Goal: Task Accomplishment & Management: Complete application form

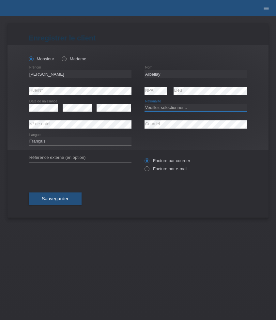
click at [174, 106] on select "Veuillez sélectionner... [GEOGRAPHIC_DATA] [GEOGRAPHIC_DATA] [GEOGRAPHIC_DATA] …" at bounding box center [196, 108] width 103 height 8
select select "CH"
click at [145, 104] on select "Veuillez sélectionner... Suisse Allemagne Autriche Liechtenstein ------------ A…" at bounding box center [196, 108] width 103 height 8
click at [157, 171] on label "Facture par e-mail" at bounding box center [166, 168] width 43 height 5
click at [149, 171] on input "Facture par e-mail" at bounding box center [147, 170] width 4 height 8
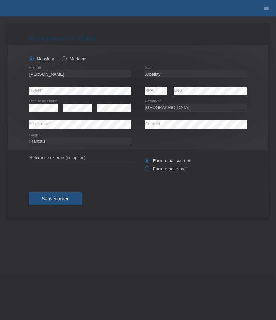
radio input "true"
click at [68, 198] on span "Sauvegarder" at bounding box center [55, 198] width 27 height 5
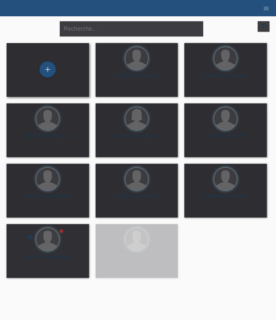
click at [59, 70] on div "+" at bounding box center [48, 69] width 72 height 17
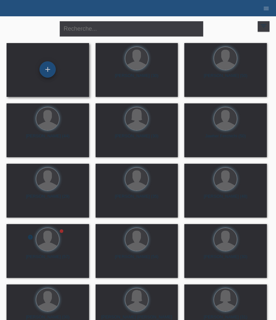
click at [49, 67] on div "+" at bounding box center [48, 69] width 16 height 16
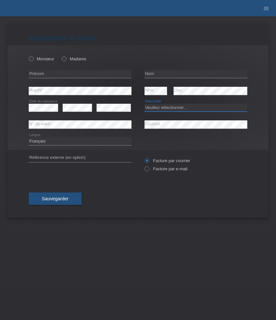
click at [182, 107] on select "Veuillez sélectionner... Suisse Allemagne Autriche Liechtenstein ------------ A…" at bounding box center [196, 108] width 103 height 8
select select "CH"
click at [145, 104] on select "Veuillez sélectionner... Suisse Allemagne Autriche Liechtenstein ------------ A…" at bounding box center [196, 108] width 103 height 8
click at [83, 71] on input "text" at bounding box center [80, 74] width 103 height 8
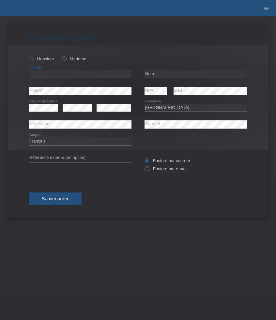
paste input "Yann"
type input "[PERSON_NAME]"
click at [43, 58] on label "Monsieur" at bounding box center [41, 58] width 25 height 5
click at [33, 58] on input "Monsieur" at bounding box center [31, 58] width 4 height 4
radio input "true"
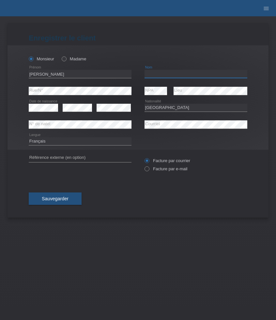
click at [180, 74] on input "text" at bounding box center [196, 74] width 103 height 8
paste input "Arbellay"
type input "Arbellay"
click at [159, 171] on label "Facture par e-mail" at bounding box center [166, 168] width 43 height 5
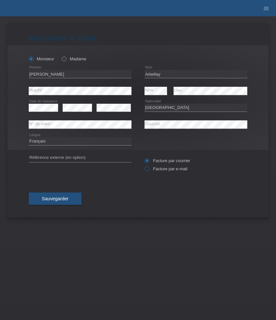
click at [149, 171] on input "Facture par e-mail" at bounding box center [147, 170] width 4 height 8
radio input "true"
click at [62, 197] on button "Sauvegarder" at bounding box center [55, 199] width 53 height 12
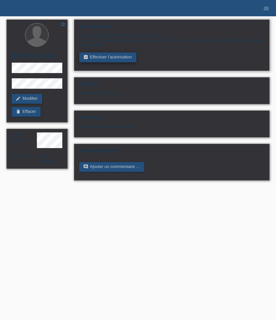
click at [110, 59] on link "assignment_turned_in Effectuer l’autorisation" at bounding box center [107, 58] width 57 height 10
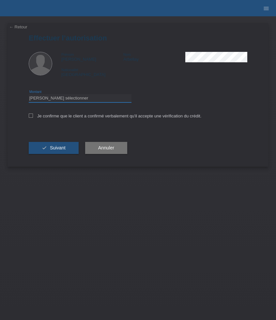
click at [64, 99] on select "Veuillez sélectionner CHF 1.00 - CHF 499.00 CHF 500.00 - CHF 1'999.00 CHF 2'000…" at bounding box center [80, 98] width 103 height 8
select select "3"
click at [29, 95] on select "Veuillez sélectionner CHF 1.00 - CHF 499.00 CHF 500.00 - CHF 1'999.00 CHF 2'000…" at bounding box center [80, 98] width 103 height 8
click at [36, 117] on label "Je confirme que le client a confirmé verbalement qu'il accepte une vérification…" at bounding box center [115, 116] width 173 height 5
click at [33, 117] on input "Je confirme que le client a confirmé verbalement qu'il accepte une vérification…" at bounding box center [31, 116] width 4 height 4
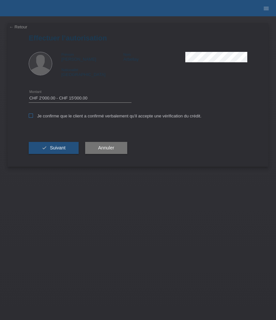
checkbox input "true"
click at [61, 151] on span "Suivant" at bounding box center [58, 147] width 16 height 5
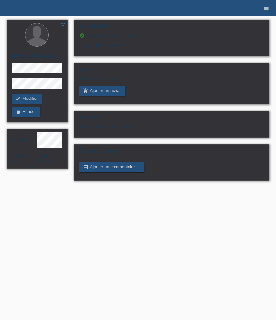
click at [266, 9] on icon "menu" at bounding box center [266, 8] width 7 height 7
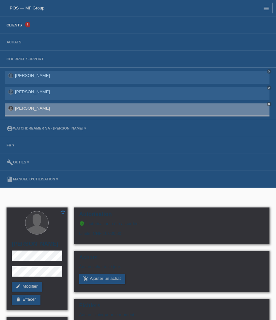
click at [13, 27] on link "Clients" at bounding box center [14, 25] width 22 height 4
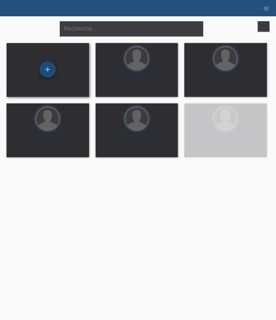
click at [49, 72] on div "+" at bounding box center [48, 69] width 16 height 16
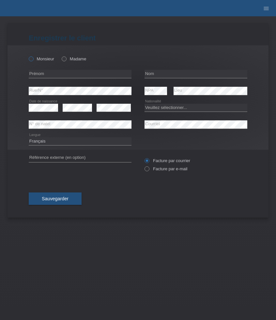
click at [40, 60] on label "Monsieur" at bounding box center [41, 58] width 25 height 5
click at [33, 60] on input "Monsieur" at bounding box center [31, 58] width 4 height 4
radio input "true"
click at [71, 75] on input "text" at bounding box center [80, 74] width 103 height 8
paste input "Jaybilly Jose"
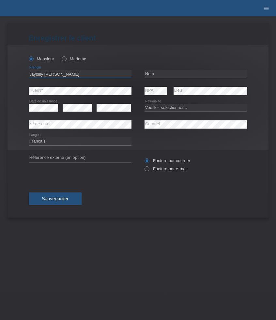
type input "Jaybilly Jose"
click at [151, 75] on input "text" at bounding box center [196, 74] width 103 height 8
paste input "Chavez Sanchez"
type input "Chavez Sanchez"
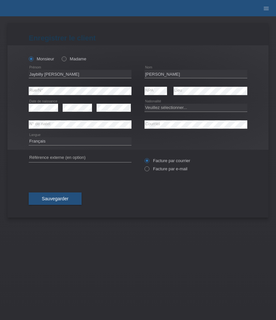
click at [75, 112] on icon at bounding box center [77, 112] width 29 height 0
click at [173, 109] on select "Veuillez sélectionner... [GEOGRAPHIC_DATA] [GEOGRAPHIC_DATA] [GEOGRAPHIC_DATA] …" at bounding box center [196, 108] width 103 height 8
select select "DM"
click at [145, 104] on select "Veuillez sélectionner... Suisse Allemagne Autriche Liechtenstein ------------ A…" at bounding box center [196, 108] width 103 height 8
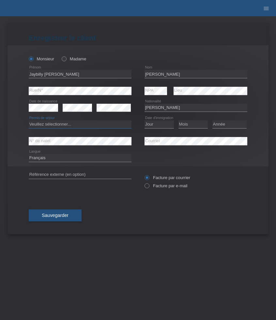
click at [117, 125] on select "Veuillez sélectionner... C B B - Statut de réfugié Autre" at bounding box center [80, 124] width 103 height 8
select select "B"
click at [29, 121] on select "Veuillez sélectionner... C B B - Statut de réfugié Autre" at bounding box center [80, 124] width 103 height 8
click at [159, 124] on select "Jour 01 02 03 04 05 06 07 08 09 10 11" at bounding box center [159, 124] width 29 height 8
select select "10"
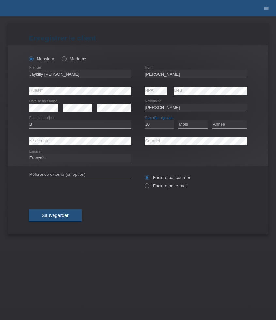
click at [145, 121] on select "Jour 01 02 03 04 05 06 07 08 09 10 11" at bounding box center [159, 124] width 29 height 8
click at [182, 124] on select "Mois 01 02 03 04 05 06 07 08 09 10 11" at bounding box center [193, 124] width 29 height 8
select select "01"
click at [179, 121] on select "Mois 01 02 03 04 05 06 07 08 09 10 11" at bounding box center [193, 124] width 29 height 8
click at [226, 124] on select "Année 2025 2024 2023 2022 2021 2020 2019 2018 2017 2016 2015 2014 2013 2012 201…" at bounding box center [230, 124] width 34 height 8
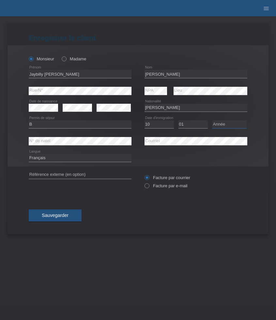
select select "2021"
click at [213, 121] on select "Année 2025 2024 2023 2022 2021 2020 2019 2018 2017 2016 2015 2014 2013 2012 201…" at bounding box center [230, 124] width 34 height 8
click at [165, 186] on label "Facture par e-mail" at bounding box center [166, 185] width 43 height 5
click at [149, 186] on input "Facture par e-mail" at bounding box center [147, 187] width 4 height 8
radio input "true"
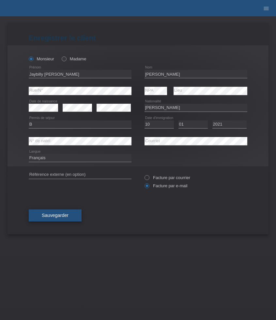
click at [68, 216] on span "Sauvegarder" at bounding box center [55, 215] width 27 height 5
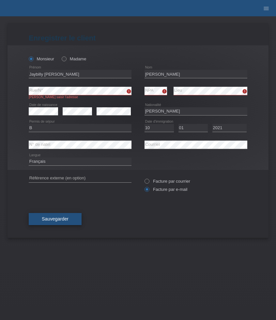
click at [64, 217] on button "Sauvegarder" at bounding box center [55, 219] width 53 height 12
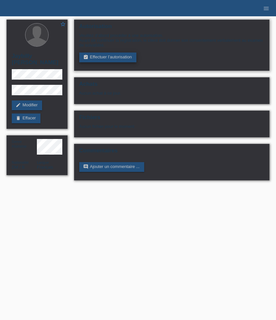
click at [107, 58] on link "assignment_turned_in Effectuer l’autorisation" at bounding box center [107, 58] width 57 height 10
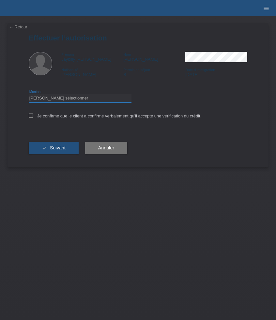
click at [90, 99] on select "Veuillez sélectionner CHF 1.00 - CHF 499.00 CHF 500.00 - CHF 1'999.00 CHF 2'000…" at bounding box center [80, 98] width 103 height 8
select select "3"
click at [29, 95] on select "Veuillez sélectionner CHF 1.00 - CHF 499.00 CHF 500.00 - CHF 1'999.00 CHF 2'000…" at bounding box center [80, 98] width 103 height 8
click at [53, 116] on label "Je confirme que le client a confirmé verbalement qu'il accepte une vérification…" at bounding box center [115, 116] width 173 height 5
click at [33, 116] on input "Je confirme que le client a confirmé verbalement qu'il accepte une vérification…" at bounding box center [31, 116] width 4 height 4
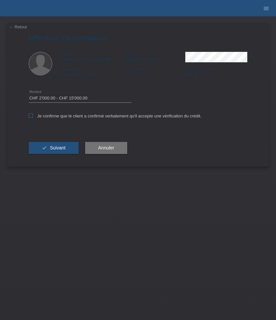
checkbox input "true"
click at [58, 151] on span "Suivant" at bounding box center [58, 147] width 16 height 5
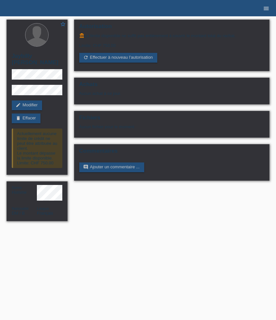
click at [267, 11] on icon "menu" at bounding box center [266, 8] width 7 height 7
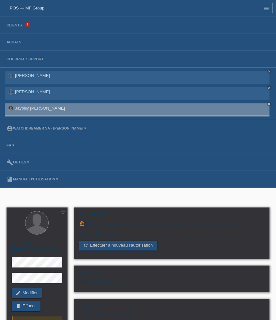
click at [19, 29] on li "Clients 1" at bounding box center [138, 25] width 276 height 17
click at [16, 26] on link "Clients" at bounding box center [14, 25] width 22 height 4
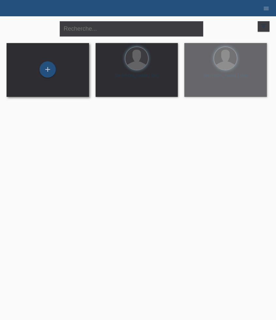
click at [59, 78] on div "+" at bounding box center [48, 69] width 72 height 17
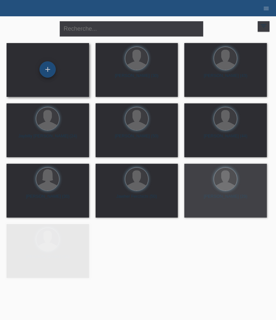
click at [51, 73] on div "+" at bounding box center [48, 69] width 16 height 16
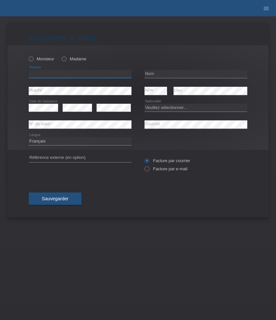
click at [58, 73] on input "text" at bounding box center [80, 74] width 103 height 8
click at [151, 71] on input "text" at bounding box center [196, 74] width 103 height 8
paste input "[PERSON_NAME]"
type input "[PERSON_NAME]"
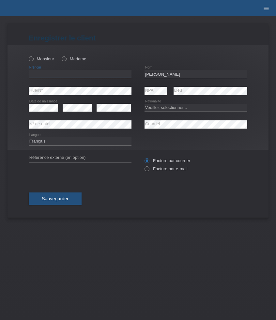
click at [57, 73] on input "text" at bounding box center [80, 74] width 103 height 8
paste input "[PERSON_NAME]"
type input "[PERSON_NAME]"
click at [55, 140] on select "Deutsch Français Italiano English" at bounding box center [80, 141] width 103 height 8
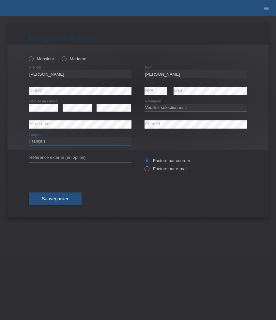
select select "en"
click at [29, 137] on select "Deutsch Français Italiano English" at bounding box center [80, 141] width 103 height 8
click at [172, 170] on label "Facture par e-mail" at bounding box center [166, 168] width 43 height 5
click at [149, 170] on input "Facture par e-mail" at bounding box center [147, 170] width 4 height 8
radio input "true"
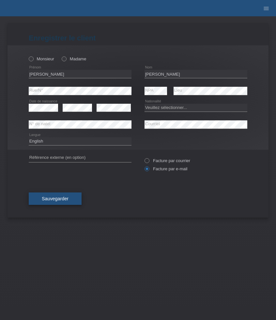
click at [68, 197] on span "Sauvegarder" at bounding box center [55, 198] width 27 height 5
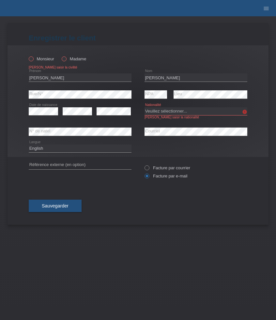
click at [49, 61] on label "Monsieur" at bounding box center [41, 58] width 25 height 5
click at [33, 61] on input "Monsieur" at bounding box center [31, 58] width 4 height 4
radio input "true"
click at [167, 115] on select "Veuillez sélectionner... Suisse Allemagne Autriche Liechtenstein ------------ A…" at bounding box center [196, 111] width 103 height 8
select select "CH"
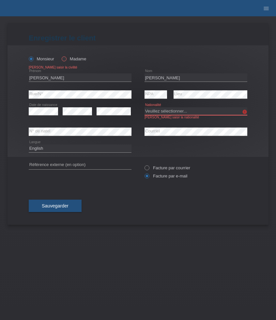
click at [145, 108] on select "Veuillez sélectionner... Suisse Allemagne Autriche Liechtenstein ------------ A…" at bounding box center [196, 111] width 103 height 8
click at [64, 207] on span "Sauvegarder" at bounding box center [55, 205] width 27 height 5
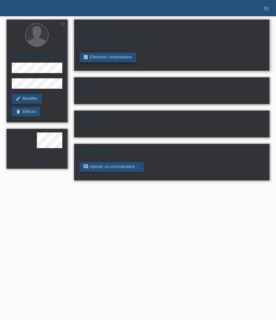
click at [116, 58] on link "assignment_turned_in Effectuer l’autorisation" at bounding box center [107, 58] width 57 height 10
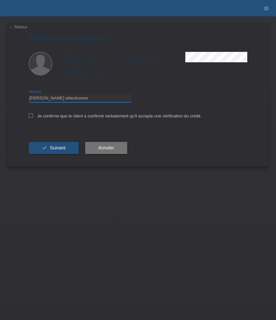
click at [102, 101] on select "Veuillez sélectionner CHF 1.00 - CHF 499.00 CHF 500.00 - CHF 1'999.00 CHF 2'000…" at bounding box center [80, 98] width 103 height 8
select select "3"
click at [29, 95] on select "Veuillez sélectionner CHF 1.00 - CHF 499.00 CHF 500.00 - CHF 1'999.00 CHF 2'000…" at bounding box center [80, 98] width 103 height 8
click at [61, 117] on label "Je confirme que le client a confirmé verbalement qu'il accepte une vérification…" at bounding box center [115, 116] width 173 height 5
click at [33, 117] on input "Je confirme que le client a confirmé verbalement qu'il accepte une vérification…" at bounding box center [31, 116] width 4 height 4
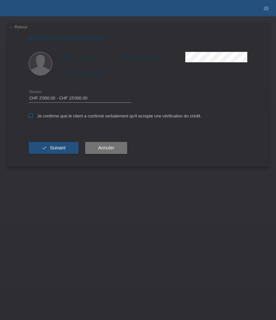
checkbox input "true"
click at [57, 149] on span "Suivant" at bounding box center [58, 147] width 16 height 5
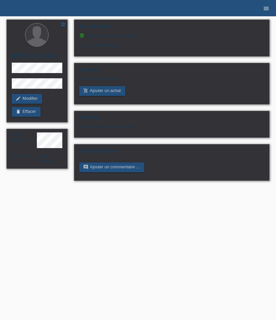
click at [268, 9] on icon "menu" at bounding box center [266, 8] width 7 height 7
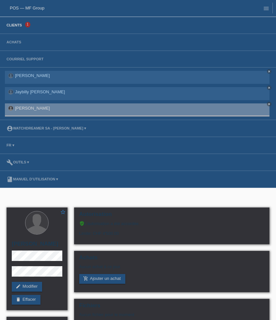
click at [24, 27] on link "Clients" at bounding box center [14, 25] width 22 height 4
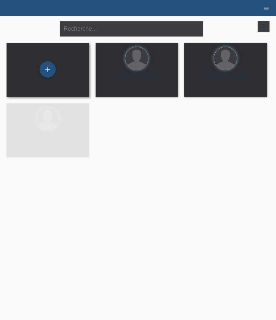
click at [61, 74] on div "+" at bounding box center [48, 69] width 72 height 17
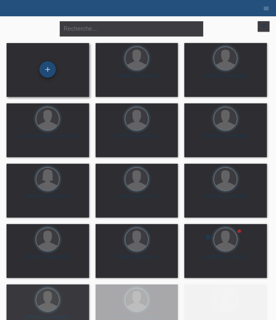
click at [52, 72] on div "+" at bounding box center [48, 69] width 16 height 16
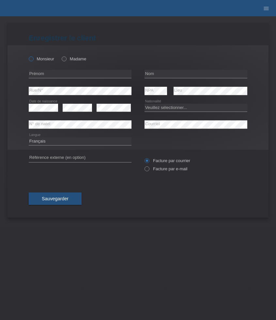
click at [38, 60] on label "Monsieur" at bounding box center [41, 58] width 25 height 5
click at [33, 60] on input "Monsieur" at bounding box center [31, 58] width 4 height 4
radio input "true"
click at [42, 73] on input "text" at bounding box center [80, 74] width 103 height 8
paste input "[PERSON_NAME]"
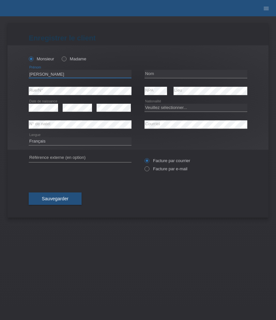
type input "[PERSON_NAME]"
click at [173, 77] on input "text" at bounding box center [196, 74] width 103 height 8
paste input "[PERSON_NAME]"
type input "[PERSON_NAME]"
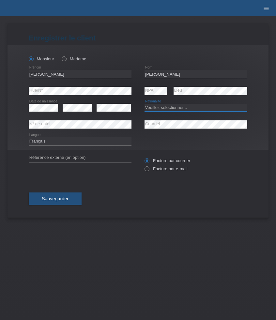
click at [165, 107] on select "Veuillez sélectionner... Suisse Allemagne Autriche Liechtenstein ------------ A…" at bounding box center [196, 108] width 103 height 8
select select "GB"
click at [145, 104] on select "Veuillez sélectionner... Suisse Allemagne Autriche Liechtenstein ------------ A…" at bounding box center [196, 108] width 103 height 8
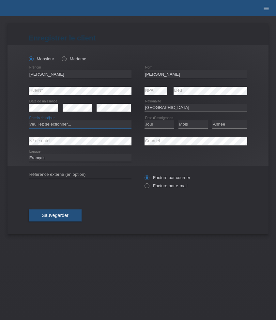
click at [72, 124] on select "Veuillez sélectionner... C B B - Statut de réfugié Autre" at bounding box center [80, 124] width 103 height 8
select select "B"
click at [29, 121] on select "Veuillez sélectionner... C B B - Statut de réfugié Autre" at bounding box center [80, 124] width 103 height 8
click at [160, 124] on select "Jour 01 02 03 04 05 06 07 08 09 10 11" at bounding box center [159, 124] width 29 height 8
select select "28"
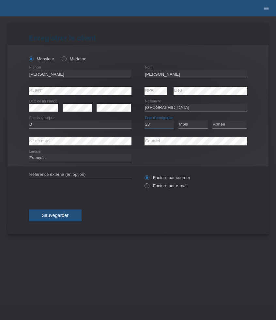
click at [145, 121] on select "Jour 01 02 03 04 05 06 07 08 09 10 11" at bounding box center [159, 124] width 29 height 8
click at [193, 126] on select "Mois 01 02 03 04 05 06 07 08 09 10 11" at bounding box center [193, 124] width 29 height 8
select select "05"
click at [179, 121] on select "Mois 01 02 03 04 05 06 07 08 09 10 11" at bounding box center [193, 124] width 29 height 8
click at [221, 123] on select "Année 2025 2024 2023 2022 2021 2020 2019 2018 2017 2016 2015 2014 2013 2012 201…" at bounding box center [230, 124] width 34 height 8
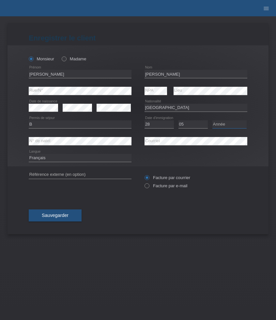
select select "2023"
click at [213, 121] on select "Année 2025 2024 2023 2022 2021 2020 2019 2018 2017 2016 2015 2014 2013 2012 201…" at bounding box center [230, 124] width 34 height 8
click at [159, 185] on label "Facture par e-mail" at bounding box center [166, 185] width 43 height 5
click at [149, 185] on input "Facture par e-mail" at bounding box center [147, 187] width 4 height 8
radio input "true"
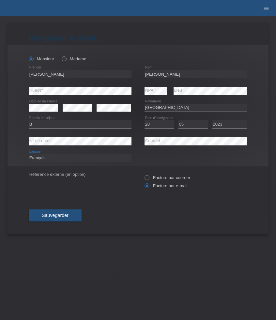
click at [73, 158] on select "Deutsch Français Italiano English" at bounding box center [80, 158] width 103 height 8
select select "en"
click at [29, 154] on select "Deutsch Français Italiano English" at bounding box center [80, 158] width 103 height 8
click at [65, 221] on button "Sauvegarder" at bounding box center [55, 216] width 53 height 12
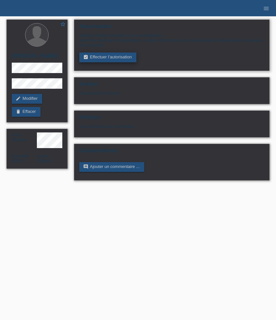
click at [106, 59] on link "assignment_turned_in Effectuer l’autorisation" at bounding box center [107, 58] width 57 height 10
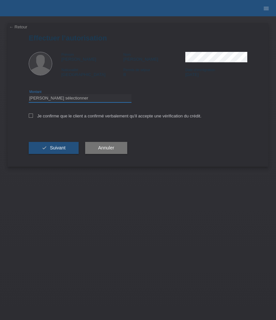
click at [63, 99] on select "Veuillez sélectionner CHF 1.00 - CHF 499.00 CHF 500.00 - CHF 1'999.00 CHF 2'000…" at bounding box center [80, 98] width 103 height 8
select select "3"
click at [29, 95] on select "Veuillez sélectionner CHF 1.00 - CHF 499.00 CHF 500.00 - CHF 1'999.00 CHF 2'000…" at bounding box center [80, 98] width 103 height 8
click at [43, 118] on label "Je confirme que le client a confirmé verbalement qu'il accepte une vérification…" at bounding box center [115, 116] width 173 height 5
click at [33, 118] on input "Je confirme que le client a confirmé verbalement qu'il accepte une vérification…" at bounding box center [31, 116] width 4 height 4
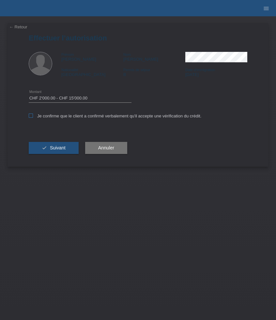
checkbox input "true"
click at [57, 148] on span "Suivant" at bounding box center [58, 147] width 16 height 5
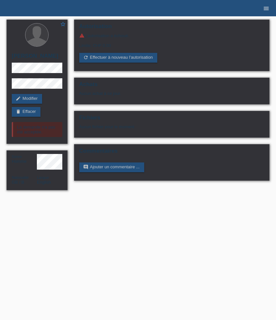
click at [268, 8] on icon "menu" at bounding box center [266, 8] width 7 height 7
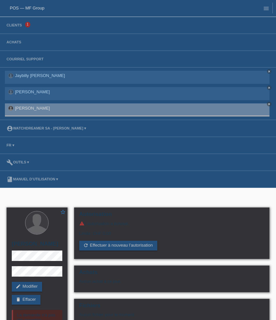
click at [20, 28] on li "Clients 1" at bounding box center [138, 25] width 276 height 17
click at [17, 26] on link "Clients" at bounding box center [14, 25] width 22 height 4
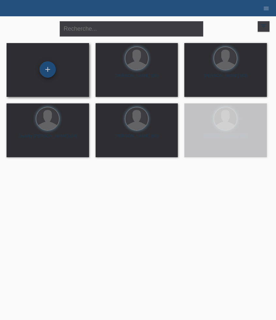
click at [47, 70] on div "+" at bounding box center [48, 69] width 16 height 16
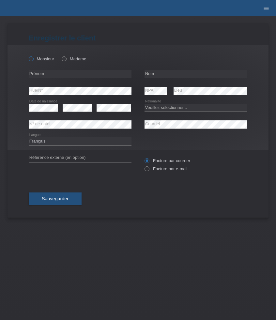
click at [28, 55] on icon at bounding box center [28, 55] width 0 height 0
click at [31, 61] on input "Monsieur" at bounding box center [31, 58] width 4 height 4
radio input "true"
click at [68, 73] on input "text" at bounding box center [80, 74] width 103 height 8
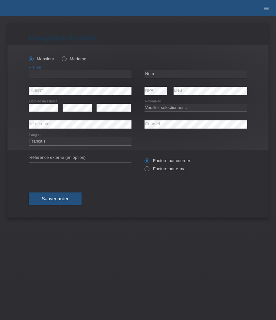
paste input "[PERSON_NAME]"
type input "[PERSON_NAME]"
click at [153, 73] on input "text" at bounding box center [196, 74] width 103 height 8
paste input "[PERSON_NAME]"
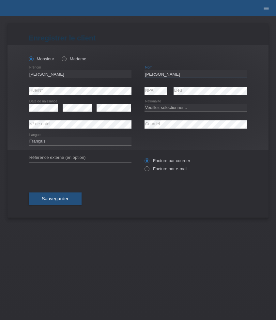
type input "[PERSON_NAME]"
click at [105, 114] on div "error" at bounding box center [114, 108] width 34 height 17
click at [168, 110] on select "Veuillez sélectionner... Suisse Allemagne Autriche Liechtenstein ------------ A…" at bounding box center [196, 108] width 103 height 8
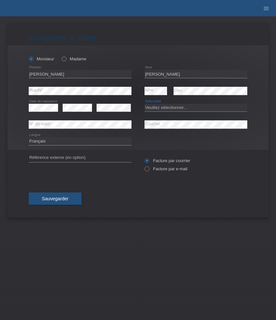
select select "PT"
click at [145, 104] on select "Veuillez sélectionner... Suisse Allemagne Autriche Liechtenstein ------------ A…" at bounding box center [196, 108] width 103 height 8
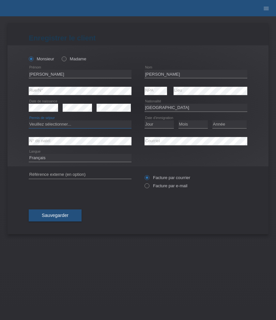
click at [111, 124] on select "Veuillez sélectionner... C B B - Statut de réfugié Autre" at bounding box center [80, 124] width 103 height 8
select select "B"
click at [29, 121] on select "Veuillez sélectionner... C B B - Statut de réfugié Autre" at bounding box center [80, 124] width 103 height 8
click at [156, 126] on select "Jour 01 02 03 04 05 06 07 08 09 10 11" at bounding box center [159, 124] width 29 height 8
select select "09"
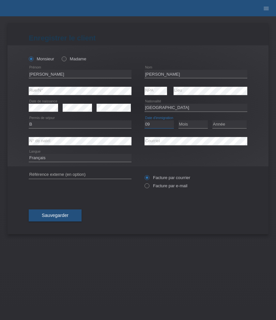
click at [145, 121] on select "Jour 01 02 03 04 05 06 07 08 09 10 11" at bounding box center [159, 124] width 29 height 8
click at [188, 124] on select "Mois 01 02 03 04 05 06 07 08 09 10 11" at bounding box center [193, 124] width 29 height 8
select select "03"
click at [179, 121] on select "Mois 01 02 03 04 05 06 07 08 09 10 11" at bounding box center [193, 124] width 29 height 8
click at [222, 121] on select "Année 2025 2024 2023 2022 2021 2020 2019 2018 2017 2016 2015 2014 2013 2012 201…" at bounding box center [230, 124] width 34 height 8
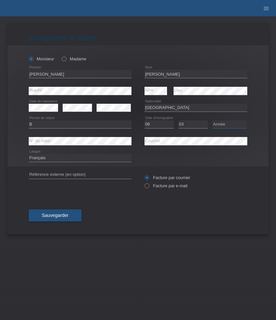
select select "2020"
click at [213, 121] on select "Année 2025 2024 2023 2022 2021 2020 2019 2018 2017 2016 2015 2014 2013 2012 201…" at bounding box center [230, 124] width 34 height 8
click at [162, 186] on label "Facture par e-mail" at bounding box center [166, 185] width 43 height 5
click at [149, 186] on input "Facture par e-mail" at bounding box center [147, 187] width 4 height 8
radio input "true"
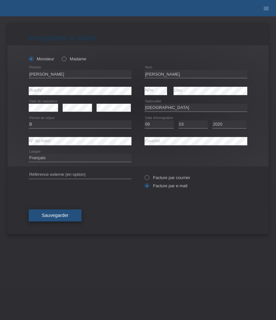
click at [68, 219] on button "Sauvegarder" at bounding box center [55, 216] width 53 height 12
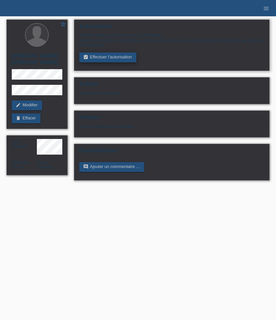
click at [109, 60] on link "assignment_turned_in Effectuer l’autorisation" at bounding box center [107, 58] width 57 height 10
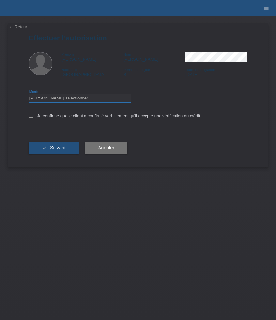
click at [75, 97] on select "Veuillez sélectionner CHF 1.00 - CHF 499.00 CHF 500.00 - CHF 1'999.00 CHF 2'000…" at bounding box center [80, 98] width 103 height 8
select select "3"
click at [29, 95] on select "Veuillez sélectionner CHF 1.00 - CHF 499.00 CHF 500.00 - CHF 1'999.00 CHF 2'000…" at bounding box center [80, 98] width 103 height 8
click at [59, 118] on label "Je confirme que le client a confirmé verbalement qu'il accepte une vérification…" at bounding box center [115, 116] width 173 height 5
click at [33, 118] on input "Je confirme que le client a confirmé verbalement qu'il accepte une vérification…" at bounding box center [31, 116] width 4 height 4
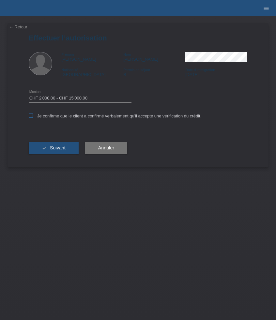
checkbox input "true"
click at [65, 148] on span "Suivant" at bounding box center [58, 147] width 16 height 5
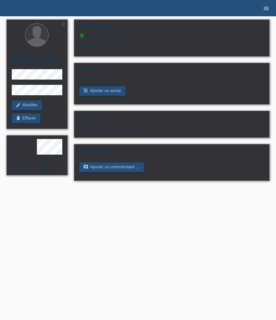
click at [268, 9] on icon "menu" at bounding box center [266, 8] width 7 height 7
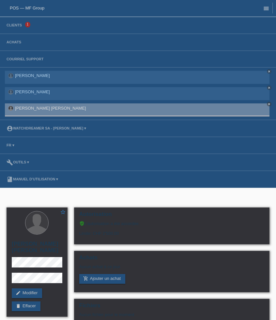
click at [265, 9] on icon "menu" at bounding box center [266, 8] width 7 height 7
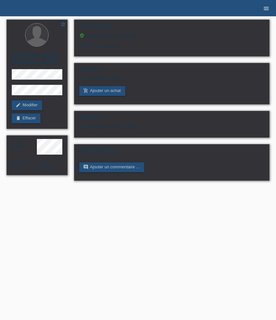
click at [269, 8] on icon "menu" at bounding box center [266, 8] width 7 height 7
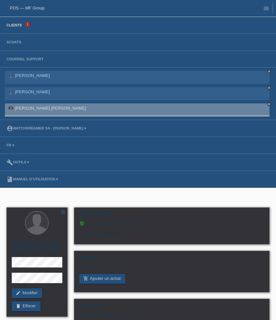
click at [18, 26] on link "Clients" at bounding box center [14, 25] width 22 height 4
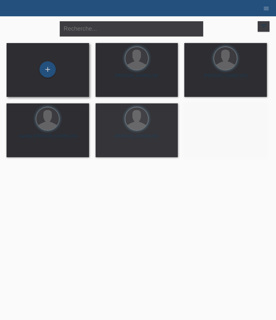
click at [61, 68] on div "+" at bounding box center [48, 69] width 72 height 17
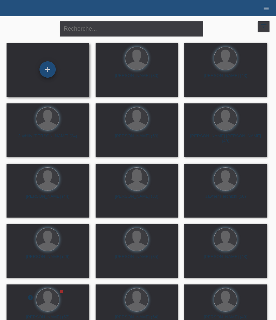
click at [48, 70] on div "+" at bounding box center [48, 69] width 16 height 16
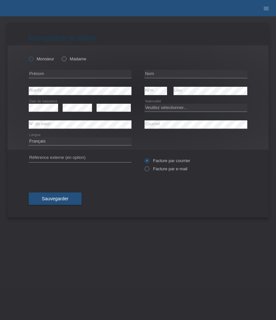
click at [45, 60] on label "Monsieur" at bounding box center [41, 58] width 25 height 5
click at [33, 60] on input "Monsieur" at bounding box center [31, 58] width 4 height 4
radio input "true"
click at [47, 72] on input "text" at bounding box center [80, 74] width 103 height 8
paste input "[PERSON_NAME]"
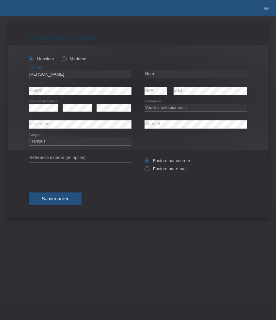
type input "[PERSON_NAME]"
click at [182, 72] on input "text" at bounding box center [196, 74] width 103 height 8
paste input "Tisalema"
type input "Tisalema"
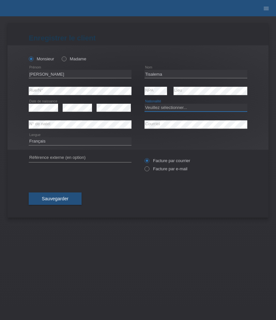
click at [179, 109] on select "Veuillez sélectionner... Suisse Allemagne Autriche Liechtenstein ------------ A…" at bounding box center [196, 108] width 103 height 8
select select "ES"
click at [145, 104] on select "Veuillez sélectionner... Suisse Allemagne Autriche Liechtenstein ------------ A…" at bounding box center [196, 108] width 103 height 8
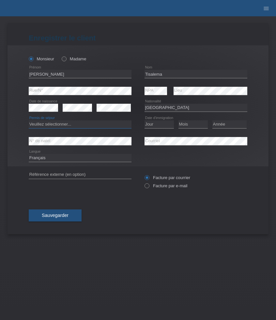
click at [85, 125] on select "Veuillez sélectionner... C B B - Statut de réfugié Autre" at bounding box center [80, 124] width 103 height 8
select select "C"
click at [29, 121] on select "Veuillez sélectionner... C B B - Statut de réfugié Autre" at bounding box center [80, 124] width 103 height 8
click at [158, 126] on select "Jour 01 02 03 04 05 06 07 08 09 10 11" at bounding box center [159, 124] width 29 height 8
select select "01"
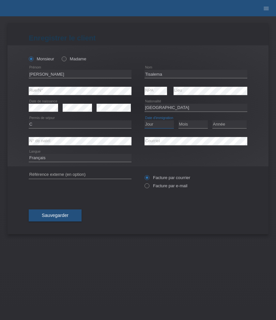
click at [145, 121] on select "Jour 01 02 03 04 05 06 07 08 09 10 11" at bounding box center [159, 124] width 29 height 8
click at [194, 130] on div "Mois 01 02 03 04 05 06 07 08 09 10 11 12 error" at bounding box center [193, 124] width 29 height 17
click at [195, 127] on select "Mois 01 02 03 04 05 06 07 08 09 10 11" at bounding box center [193, 124] width 29 height 8
select select "10"
click at [179, 121] on select "Mois 01 02 03 04 05 06 07 08 09 10 11" at bounding box center [193, 124] width 29 height 8
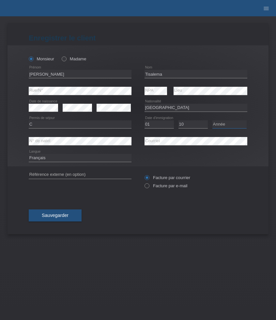
click at [223, 128] on select "Année 2025 2024 2023 2022 2021 2020 2019 2018 2017 2016 2015 2014 2013 2012 201…" at bounding box center [230, 124] width 34 height 8
select select "2010"
click at [213, 121] on select "Année 2025 2024 2023 2022 2021 2020 2019 2018 2017 2016 2015 2014 2013 2012 201…" at bounding box center [230, 124] width 34 height 8
click at [172, 188] on label "Facture par e-mail" at bounding box center [166, 185] width 43 height 5
click at [149, 188] on input "Facture par e-mail" at bounding box center [147, 187] width 4 height 8
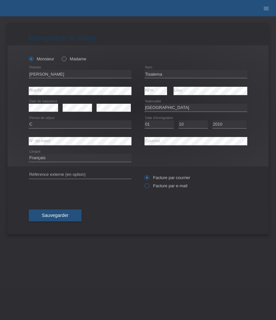
radio input "true"
click at [51, 217] on span "Sauvegarder" at bounding box center [55, 215] width 27 height 5
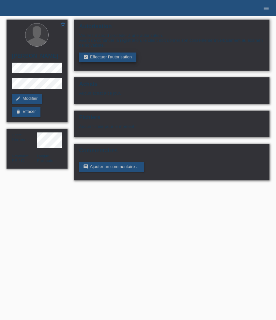
click at [122, 59] on link "assignment_turned_in Effectuer l’autorisation" at bounding box center [107, 58] width 57 height 10
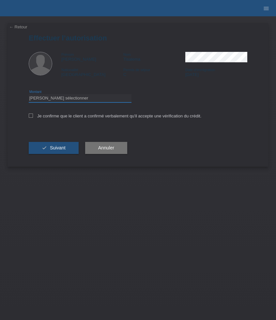
click at [86, 101] on select "Veuillez sélectionner CHF 1.00 - CHF 499.00 CHF 500.00 - CHF 1'999.00 CHF 2'000…" at bounding box center [80, 98] width 103 height 8
select select "3"
click at [29, 95] on select "Veuillez sélectionner CHF 1.00 - CHF 499.00 CHF 500.00 - CHF 1'999.00 CHF 2'000…" at bounding box center [80, 98] width 103 height 8
click at [40, 118] on label "Je confirme que le client a confirmé verbalement qu'il accepte une vérification…" at bounding box center [115, 116] width 173 height 5
click at [33, 118] on input "Je confirme que le client a confirmé verbalement qu'il accepte une vérification…" at bounding box center [31, 116] width 4 height 4
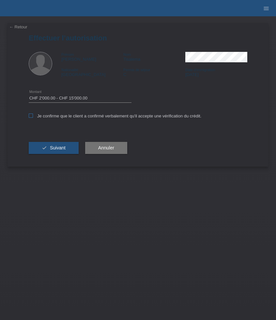
checkbox input "true"
click at [60, 148] on span "Suivant" at bounding box center [58, 147] width 16 height 5
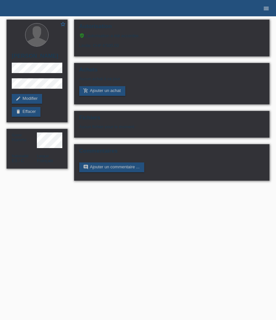
click at [267, 5] on icon "menu" at bounding box center [266, 8] width 7 height 7
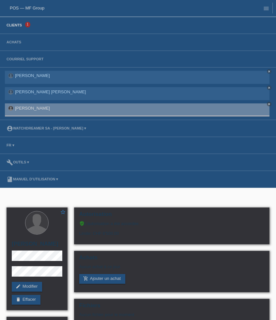
click at [16, 27] on link "Clients" at bounding box center [14, 25] width 22 height 4
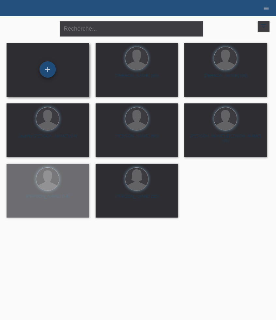
click at [47, 71] on div "+" at bounding box center [48, 69] width 16 height 16
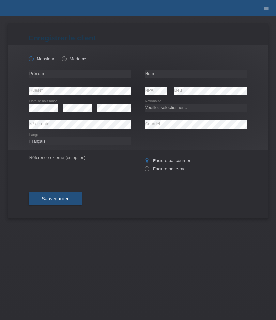
click at [41, 59] on label "Monsieur" at bounding box center [41, 58] width 25 height 5
click at [33, 59] on input "Monsieur" at bounding box center [31, 58] width 4 height 4
radio input "true"
click at [73, 73] on input "text" at bounding box center [80, 74] width 103 height 8
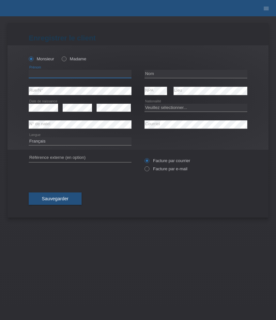
paste input "Khoi"
type input "Khoi"
click at [163, 71] on input "text" at bounding box center [196, 74] width 103 height 8
paste input "Rumo"
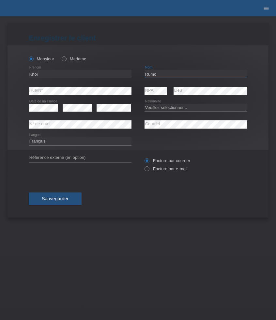
type input "Rumo"
click at [160, 107] on select "Veuillez sélectionner... [GEOGRAPHIC_DATA] [GEOGRAPHIC_DATA] [GEOGRAPHIC_DATA] …" at bounding box center [196, 108] width 103 height 8
select select "CH"
click at [145, 104] on select "Veuillez sélectionner... [GEOGRAPHIC_DATA] [GEOGRAPHIC_DATA] [GEOGRAPHIC_DATA] …" at bounding box center [196, 108] width 103 height 8
click at [81, 143] on select "Deutsch Français Italiano English" at bounding box center [80, 141] width 103 height 8
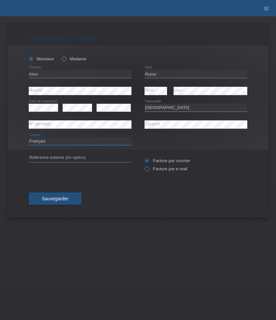
select select "de"
click at [29, 137] on select "Deutsch Français Italiano English" at bounding box center [80, 141] width 103 height 8
click at [167, 171] on label "Facture par e-mail" at bounding box center [166, 168] width 43 height 5
click at [149, 171] on input "Facture par e-mail" at bounding box center [147, 170] width 4 height 8
radio input "true"
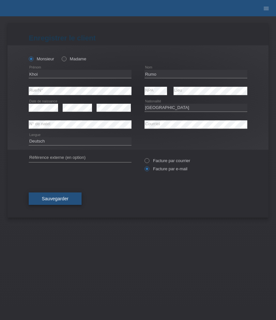
click at [60, 199] on span "Sauvegarder" at bounding box center [55, 198] width 27 height 5
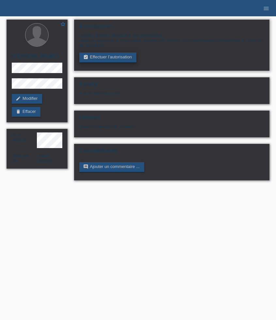
click at [115, 59] on link "assignment_turned_in Effectuer l’autorisation" at bounding box center [107, 58] width 57 height 10
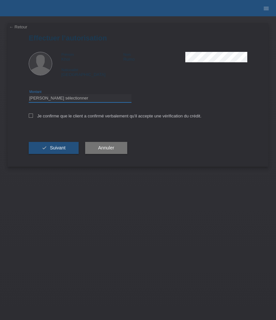
click at [74, 99] on select "Veuillez sélectionner CHF 1.00 - CHF 499.00 CHF 500.00 - CHF 1'999.00 CHF 2'000…" at bounding box center [80, 98] width 103 height 8
select select "3"
click at [29, 95] on select "Veuillez sélectionner CHF 1.00 - CHF 499.00 CHF 500.00 - CHF 1'999.00 CHF 2'000…" at bounding box center [80, 98] width 103 height 8
click at [31, 115] on icon at bounding box center [31, 116] width 4 height 4
click at [31, 115] on input "Je confirme que le client a confirmé verbalement qu'il accepte une vérification…" at bounding box center [31, 116] width 4 height 4
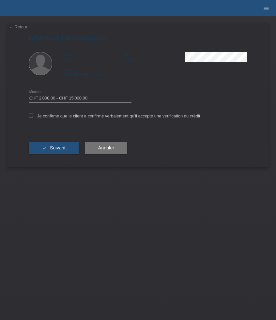
checkbox input "true"
click at [54, 152] on button "check Suivant" at bounding box center [54, 148] width 50 height 12
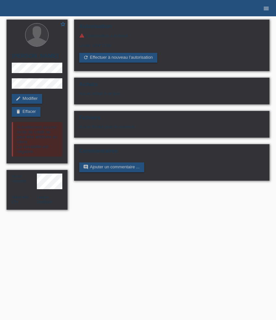
click at [263, 10] on icon "menu" at bounding box center [266, 8] width 7 height 7
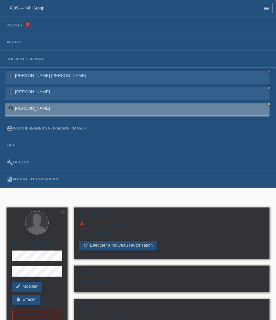
click at [264, 9] on icon "menu" at bounding box center [266, 8] width 7 height 7
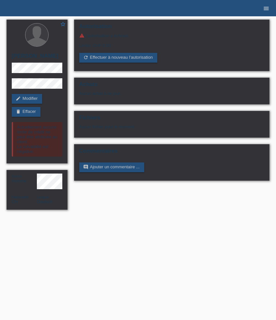
click at [264, 8] on icon "menu" at bounding box center [266, 8] width 7 height 7
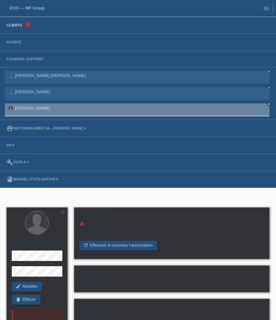
click at [12, 26] on link "Clients" at bounding box center [14, 25] width 22 height 4
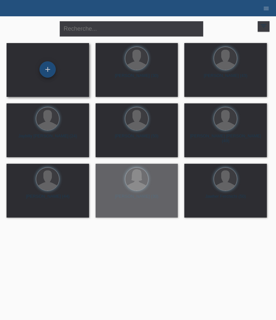
click at [49, 70] on div "+" at bounding box center [48, 69] width 16 height 16
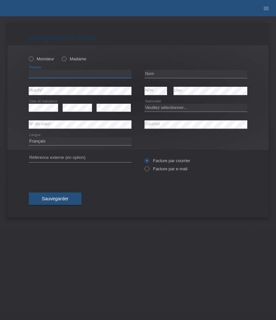
click at [50, 76] on input "text" at bounding box center [80, 74] width 103 height 8
paste input "Stephane"
type input "Stephane"
click at [168, 75] on input "text" at bounding box center [196, 74] width 103 height 8
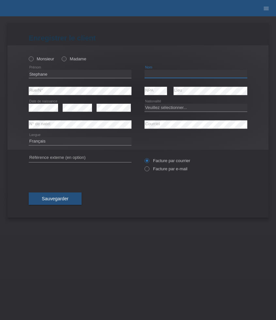
click at [168, 75] on input "text" at bounding box center [196, 74] width 103 height 8
paste input "Cotton"
type input "Cotton"
click at [40, 60] on label "Monsieur" at bounding box center [41, 58] width 25 height 5
click at [33, 60] on input "Monsieur" at bounding box center [31, 58] width 4 height 4
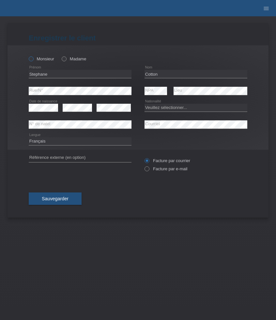
radio input "true"
click at [168, 107] on select "Veuillez sélectionner... Suisse Allemagne Autriche Liechtenstein ------------ A…" at bounding box center [196, 108] width 103 height 8
select select "FR"
click at [145, 104] on select "Veuillez sélectionner... Suisse Allemagne Autriche Liechtenstein ------------ A…" at bounding box center [196, 108] width 103 height 8
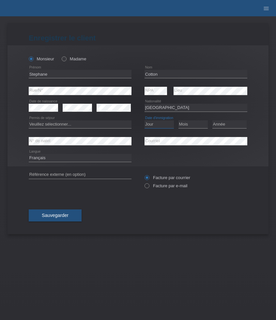
click at [164, 125] on select "Jour 01 02 03 04 05 06 07 08 09 10 11" at bounding box center [159, 124] width 29 height 8
select select "20"
click at [145, 121] on select "Jour 01 02 03 04 05 06 07 08 09 10 11" at bounding box center [159, 124] width 29 height 8
click at [198, 126] on select "Mois 01 02 03 04 05 06 07 08 09 10 11" at bounding box center [193, 124] width 29 height 8
select select "07"
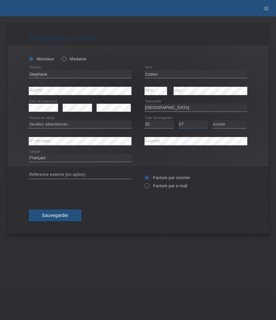
click at [179, 121] on select "Mois 01 02 03 04 05 06 07 08 09 10 11" at bounding box center [193, 124] width 29 height 8
click at [227, 126] on select "Année 2025 2024 2023 2022 2021 2020 2019 2018 2017 2016 2015 2014 2013 2012 201…" at bounding box center [230, 124] width 34 height 8
select select "2016"
click at [213, 121] on select "Année 2025 2024 2023 2022 2021 2020 2019 2018 2017 2016 2015 2014 2013 2012 201…" at bounding box center [230, 124] width 34 height 8
click at [61, 125] on select "Veuillez sélectionner... C B B - Statut de réfugié Autre" at bounding box center [80, 124] width 103 height 8
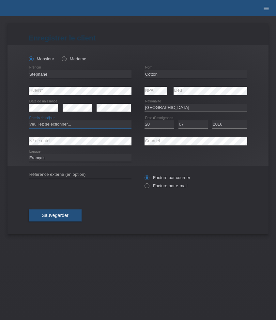
select select "C"
click at [29, 121] on select "Veuillez sélectionner... C B B - Statut de réfugié Autre" at bounding box center [80, 124] width 103 height 8
click at [172, 187] on label "Facture par e-mail" at bounding box center [166, 185] width 43 height 5
click at [149, 187] on input "Facture par e-mail" at bounding box center [147, 187] width 4 height 8
radio input "true"
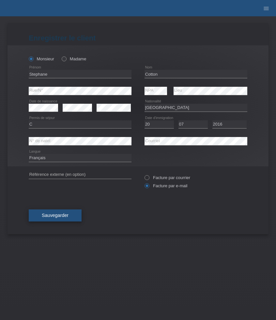
click at [65, 218] on span "Sauvegarder" at bounding box center [55, 215] width 27 height 5
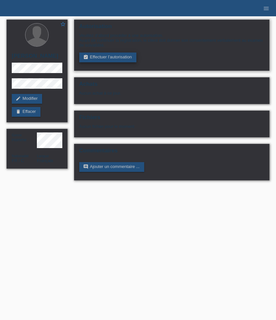
click at [119, 59] on link "assignment_turned_in Effectuer l’autorisation" at bounding box center [107, 58] width 57 height 10
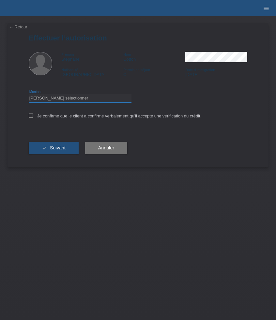
click at [89, 97] on select "Veuillez sélectionner CHF 1.00 - CHF 499.00 CHF 500.00 - CHF 1'999.00 CHF 2'000…" at bounding box center [80, 98] width 103 height 8
select select "3"
click at [29, 95] on select "Veuillez sélectionner CHF 1.00 - CHF 499.00 CHF 500.00 - CHF 1'999.00 CHF 2'000…" at bounding box center [80, 98] width 103 height 8
click at [56, 115] on label "Je confirme que le client a confirmé verbalement qu'il accepte une vérification…" at bounding box center [115, 116] width 173 height 5
click at [33, 115] on input "Je confirme que le client a confirmé verbalement qu'il accepte une vérification…" at bounding box center [31, 116] width 4 height 4
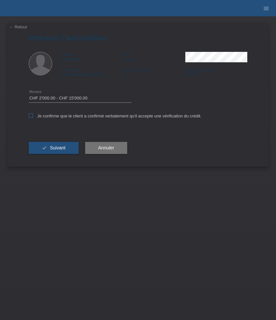
checkbox input "true"
click at [60, 149] on span "Suivant" at bounding box center [58, 147] width 16 height 5
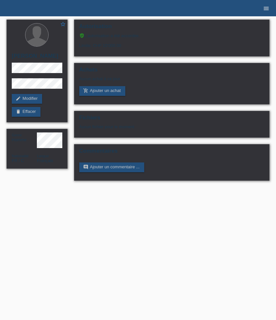
click at [267, 11] on icon "menu" at bounding box center [266, 8] width 7 height 7
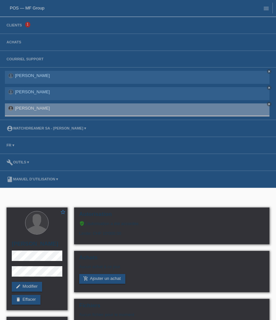
click at [21, 28] on li "Clients 1" at bounding box center [138, 25] width 276 height 17
click at [18, 27] on link "Clients" at bounding box center [14, 25] width 22 height 4
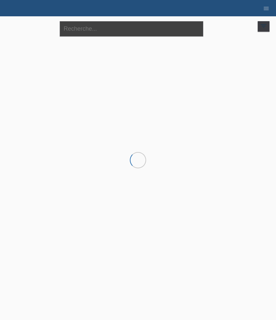
click at [94, 33] on input "text" at bounding box center [132, 28] width 144 height 15
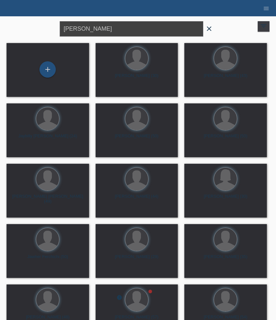
type input "[PERSON_NAME]"
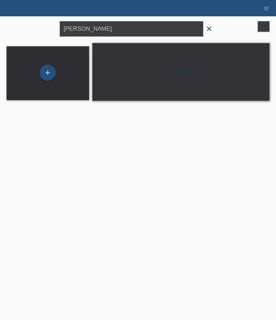
click at [214, 30] on span "close" at bounding box center [209, 29] width 13 height 10
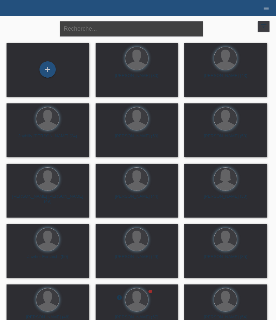
click at [96, 31] on input "text" at bounding box center [132, 28] width 144 height 15
paste input "[PERSON_NAME]"
type input "[PERSON_NAME]"
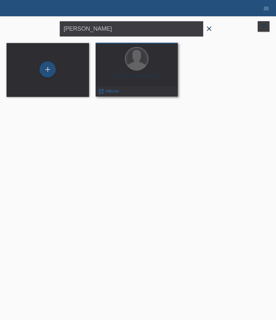
click at [129, 61] on div at bounding box center [136, 58] width 23 height 23
click at [107, 91] on span "Afficher" at bounding box center [112, 91] width 14 height 5
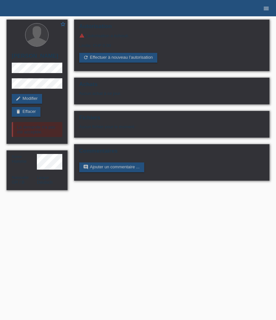
click at [269, 8] on icon "menu" at bounding box center [266, 8] width 7 height 7
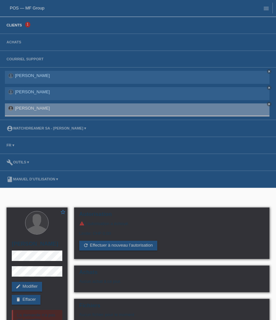
click at [22, 24] on link "Clients" at bounding box center [14, 25] width 22 height 4
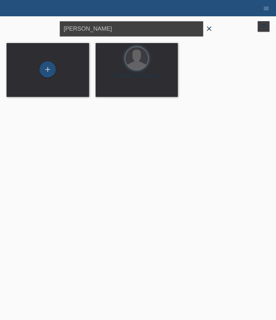
drag, startPoint x: 103, startPoint y: 31, endPoint x: 24, endPoint y: 22, distance: 80.1
click at [28, 24] on div "Titopoulos close filter_list view_module Afficher tous les clients star Affiche…" at bounding box center [138, 28] width 270 height 24
paste input "Jaybilly"
type input "Jaybilly"
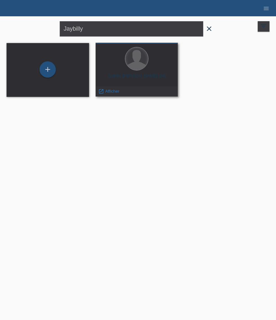
click at [143, 66] on div at bounding box center [136, 58] width 23 height 23
click at [112, 93] on span "Afficher" at bounding box center [112, 91] width 14 height 5
